Goal: Book appointment/travel/reservation

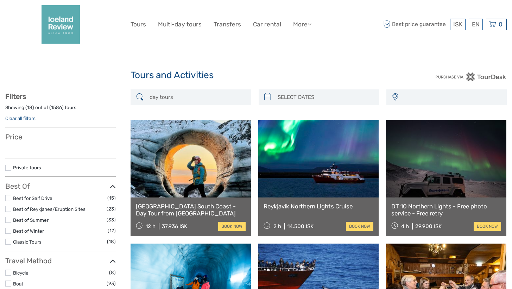
select select
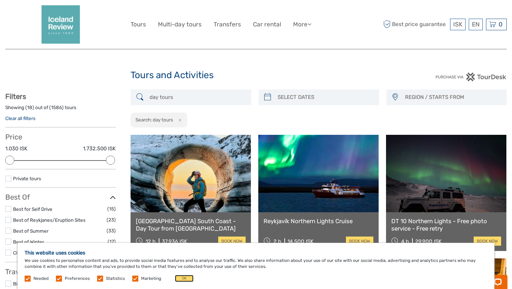
drag, startPoint x: 182, startPoint y: 279, endPoint x: 169, endPoint y: 260, distance: 22.9
click at [182, 279] on button "OK" at bounding box center [184, 278] width 19 height 7
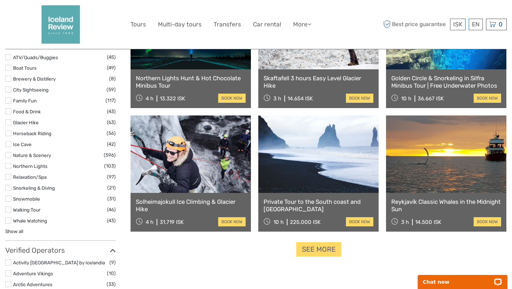
scroll to position [695, 0]
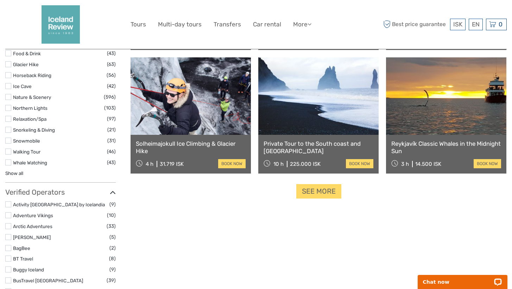
click at [320, 196] on link "See more" at bounding box center [318, 191] width 45 height 14
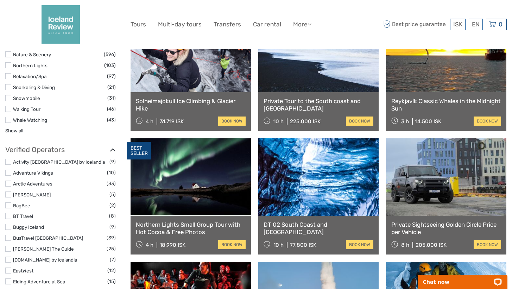
scroll to position [739, 0]
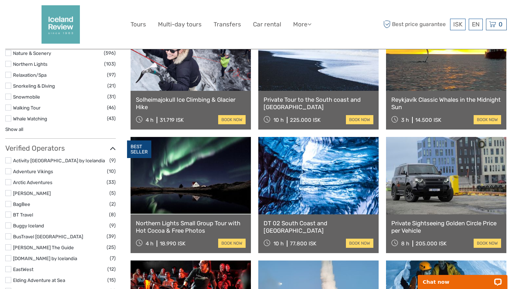
click at [182, 180] on link at bounding box center [190, 175] width 120 height 77
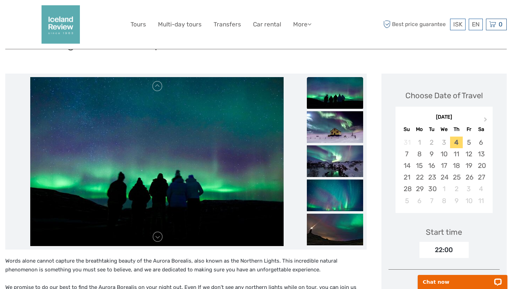
scroll to position [90, 0]
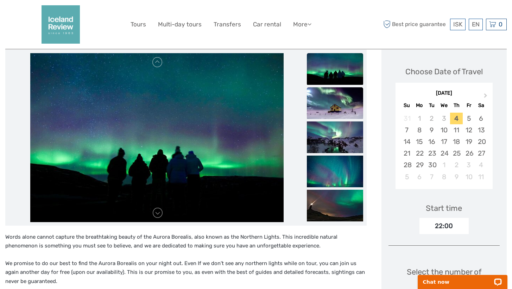
click at [333, 106] on img at bounding box center [335, 103] width 56 height 32
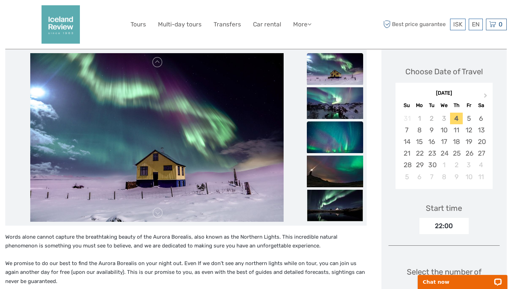
click at [332, 141] on img at bounding box center [335, 137] width 56 height 32
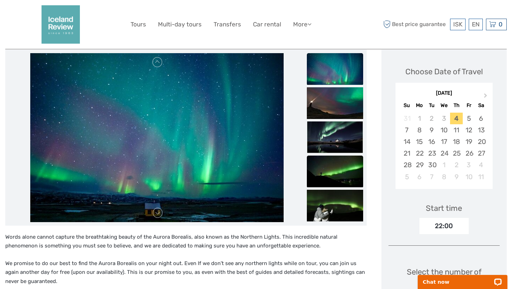
click at [333, 175] on img at bounding box center [335, 171] width 56 height 32
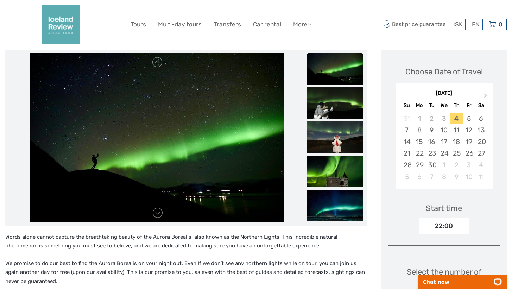
click at [340, 204] on img at bounding box center [335, 206] width 56 height 32
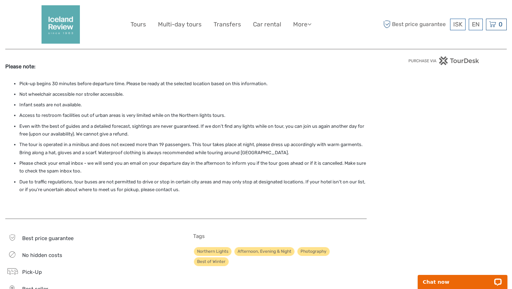
scroll to position [0, 0]
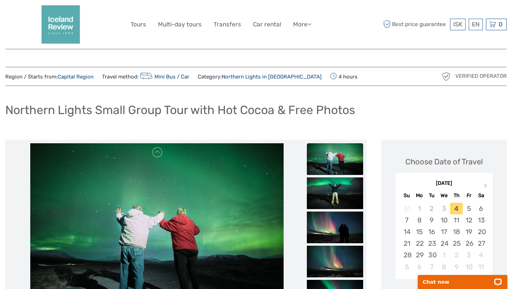
click at [84, 77] on link "Capital Region" at bounding box center [76, 77] width 36 height 6
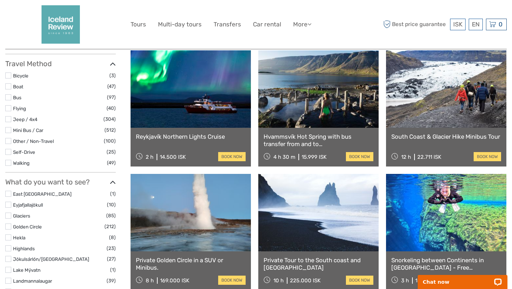
scroll to position [198, 0]
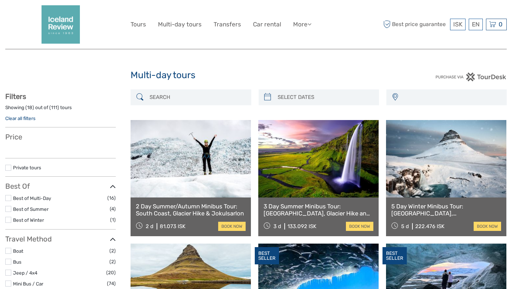
select select
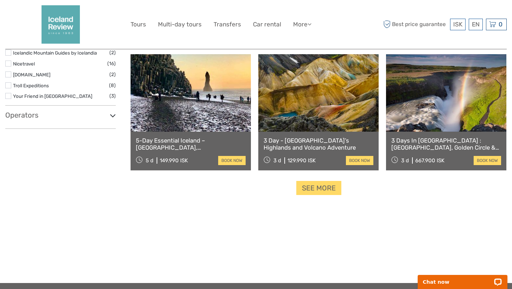
scroll to position [683, 0]
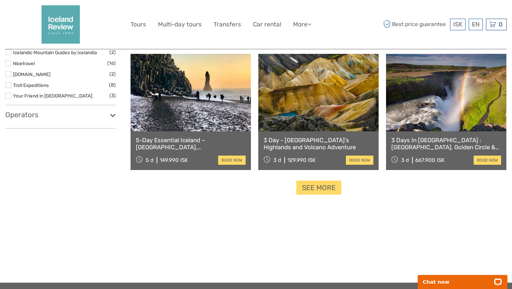
click at [311, 99] on link at bounding box center [318, 92] width 120 height 77
